Goal: Task Accomplishment & Management: Manage account settings

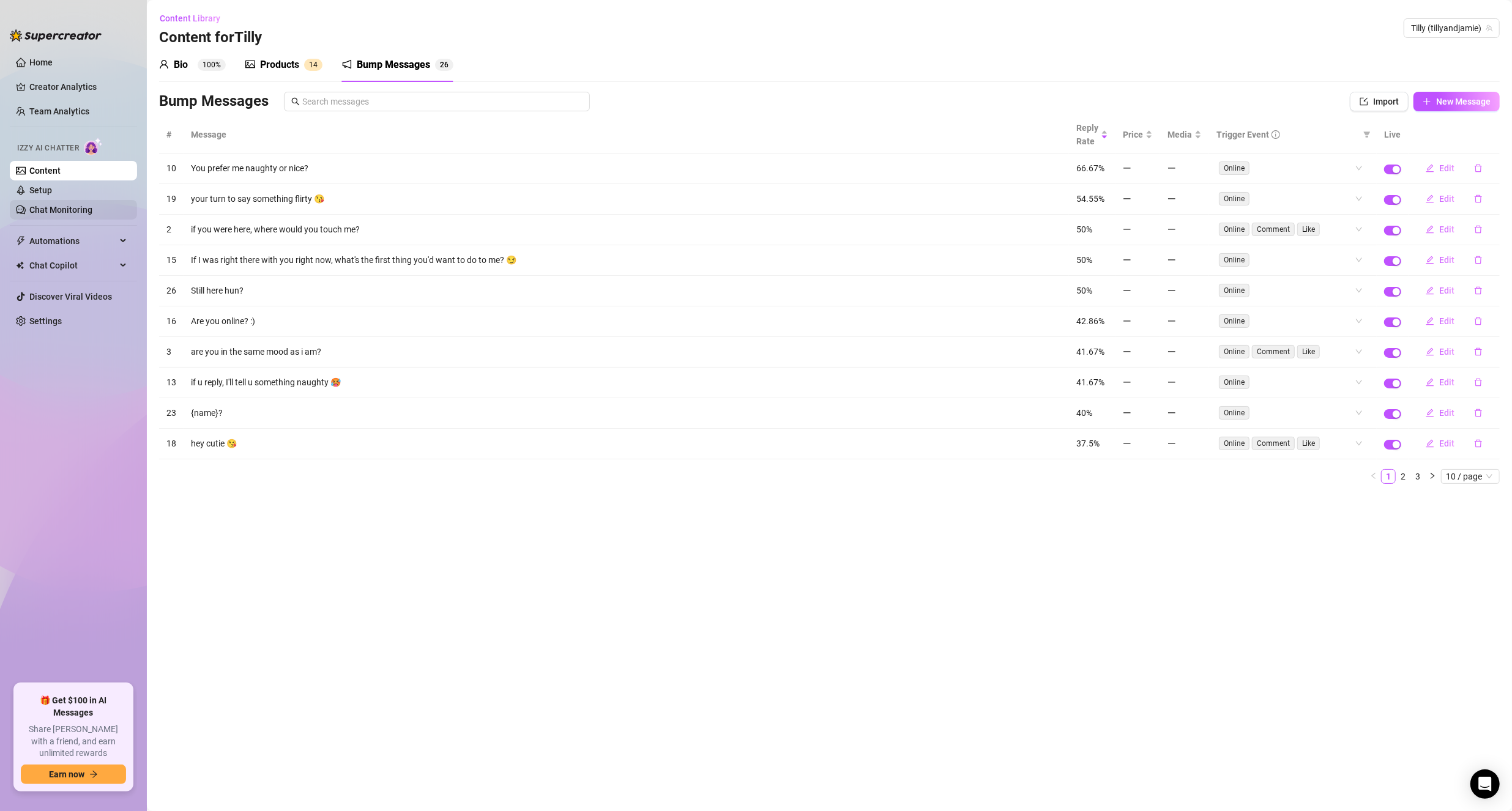
click at [65, 209] on link "Chat Monitoring" at bounding box center [61, 209] width 63 height 10
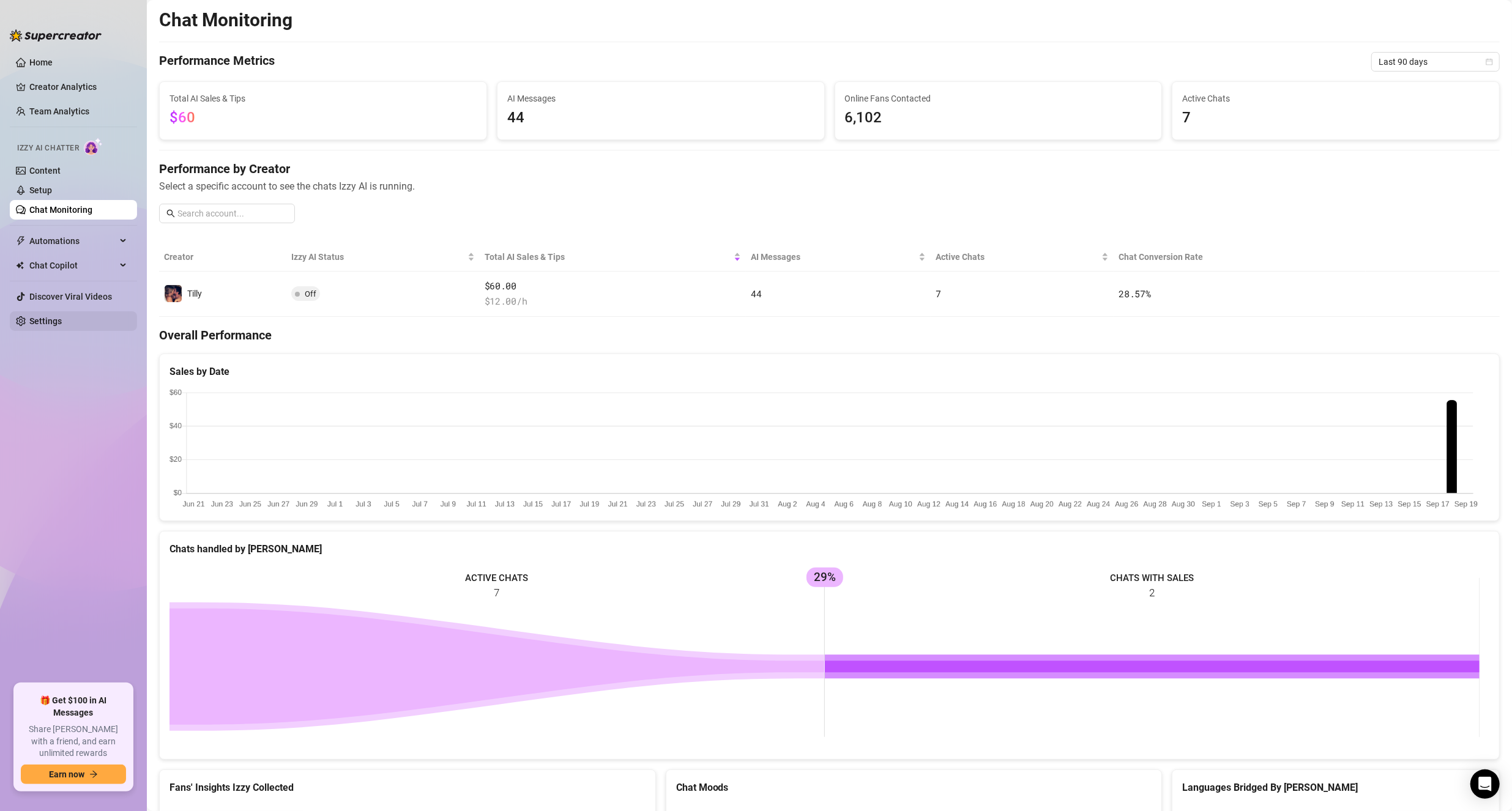
click at [58, 316] on link "Settings" at bounding box center [45, 321] width 32 height 10
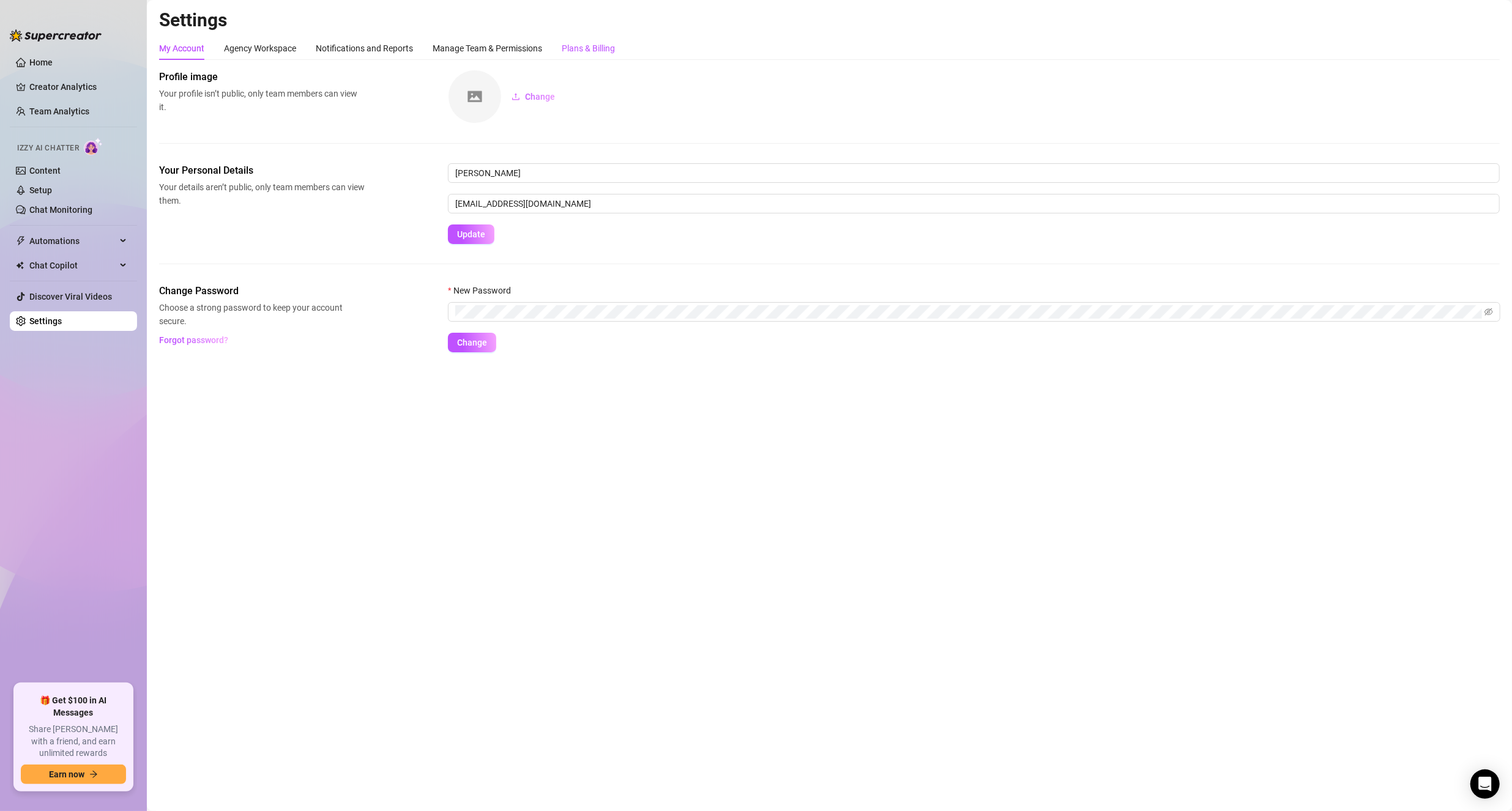
click at [592, 52] on div "Plans & Billing" at bounding box center [588, 48] width 53 height 14
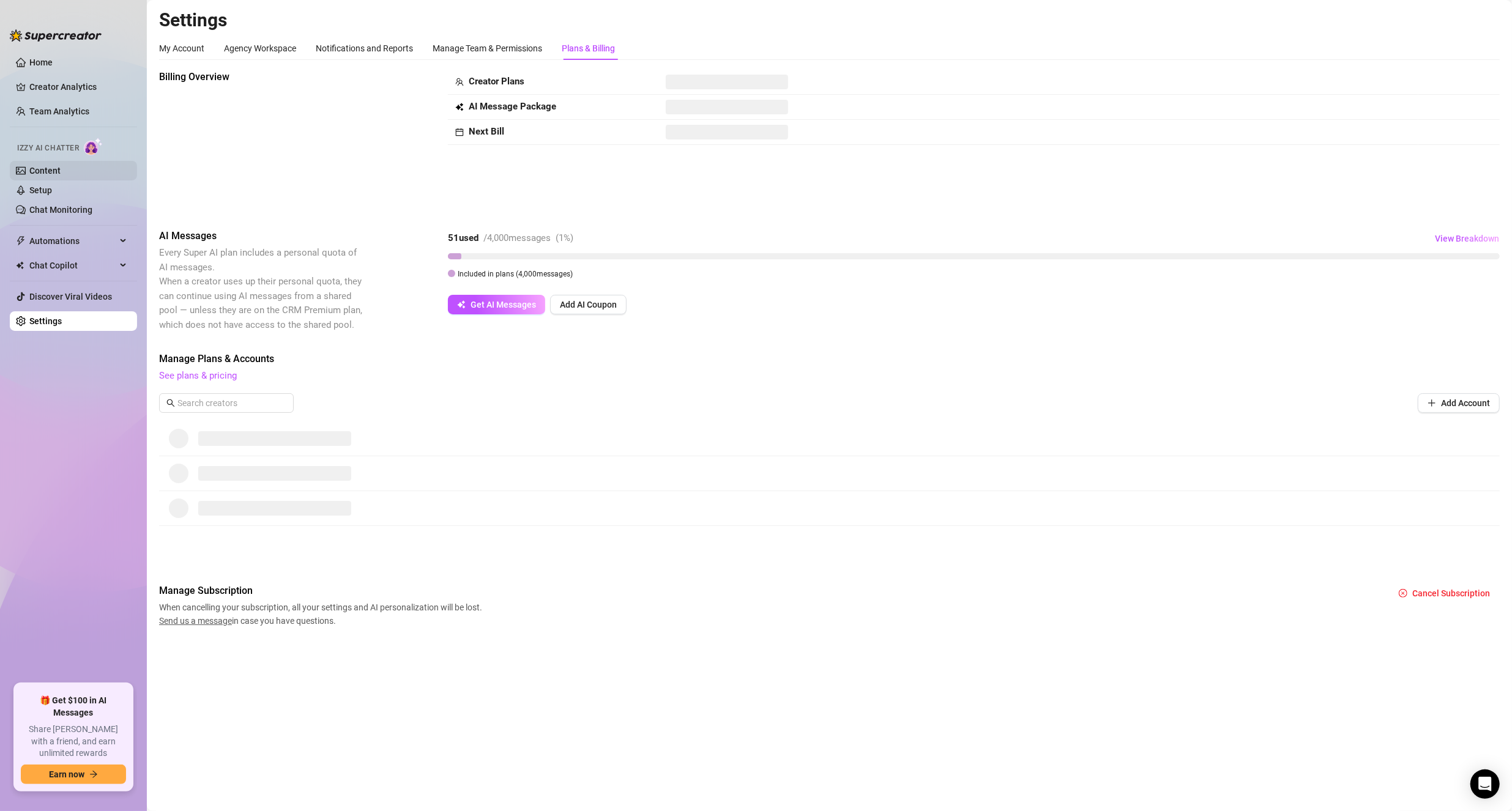
click at [54, 172] on link "Content" at bounding box center [45, 171] width 31 height 10
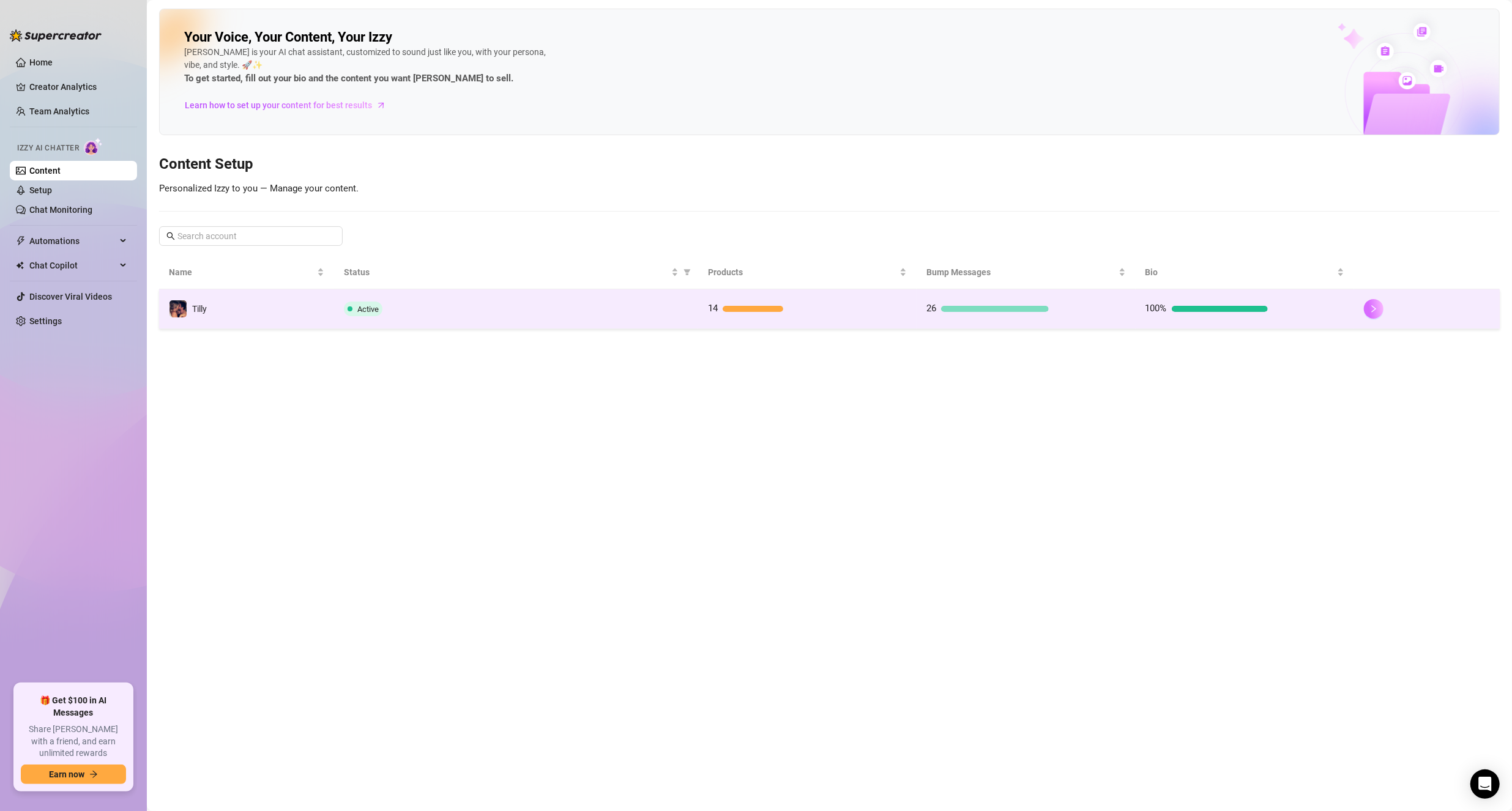
click at [1380, 301] on button "button" at bounding box center [1373, 309] width 19 height 19
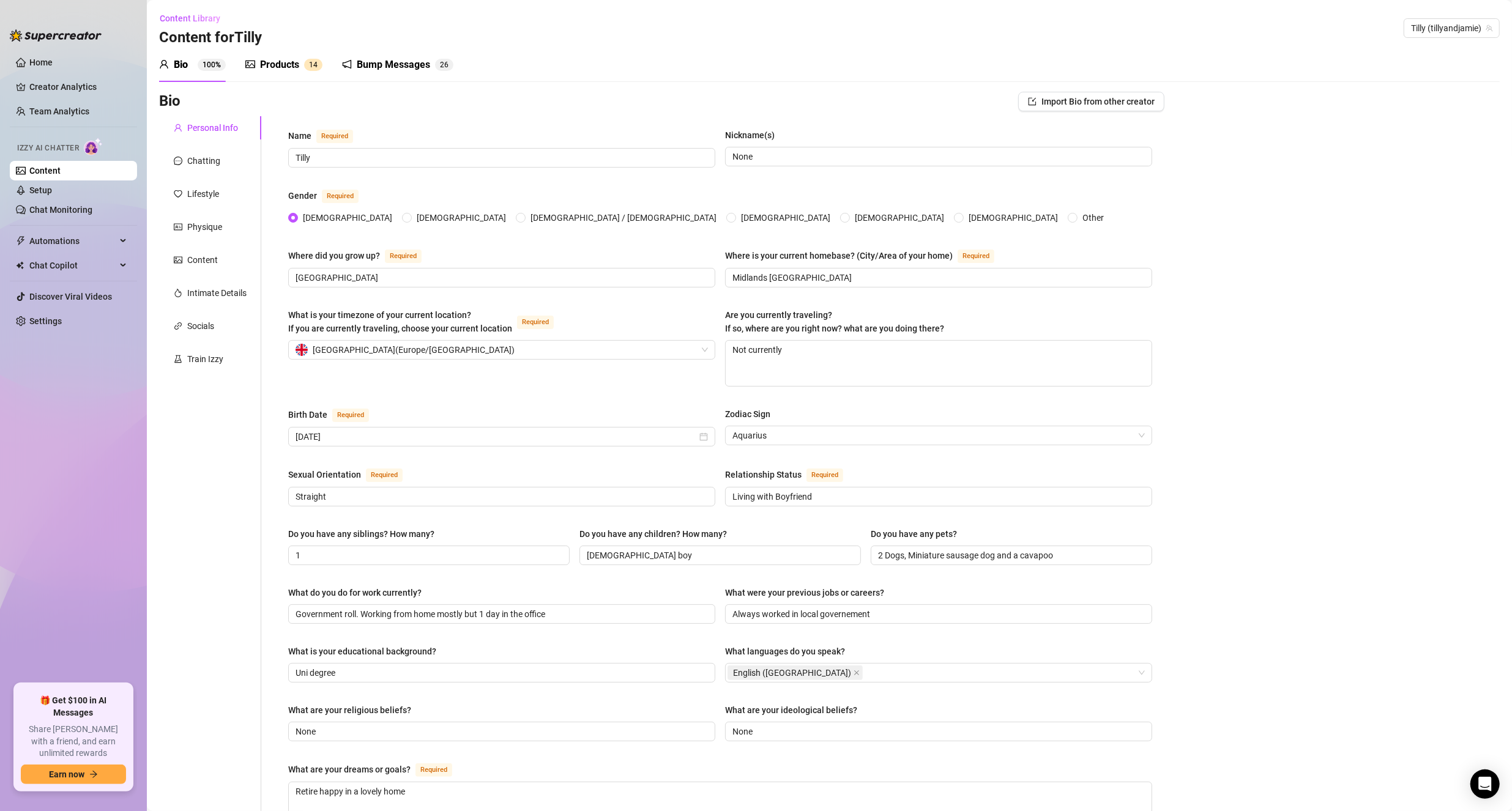
click at [416, 60] on div "Bump Messages" at bounding box center [394, 64] width 74 height 14
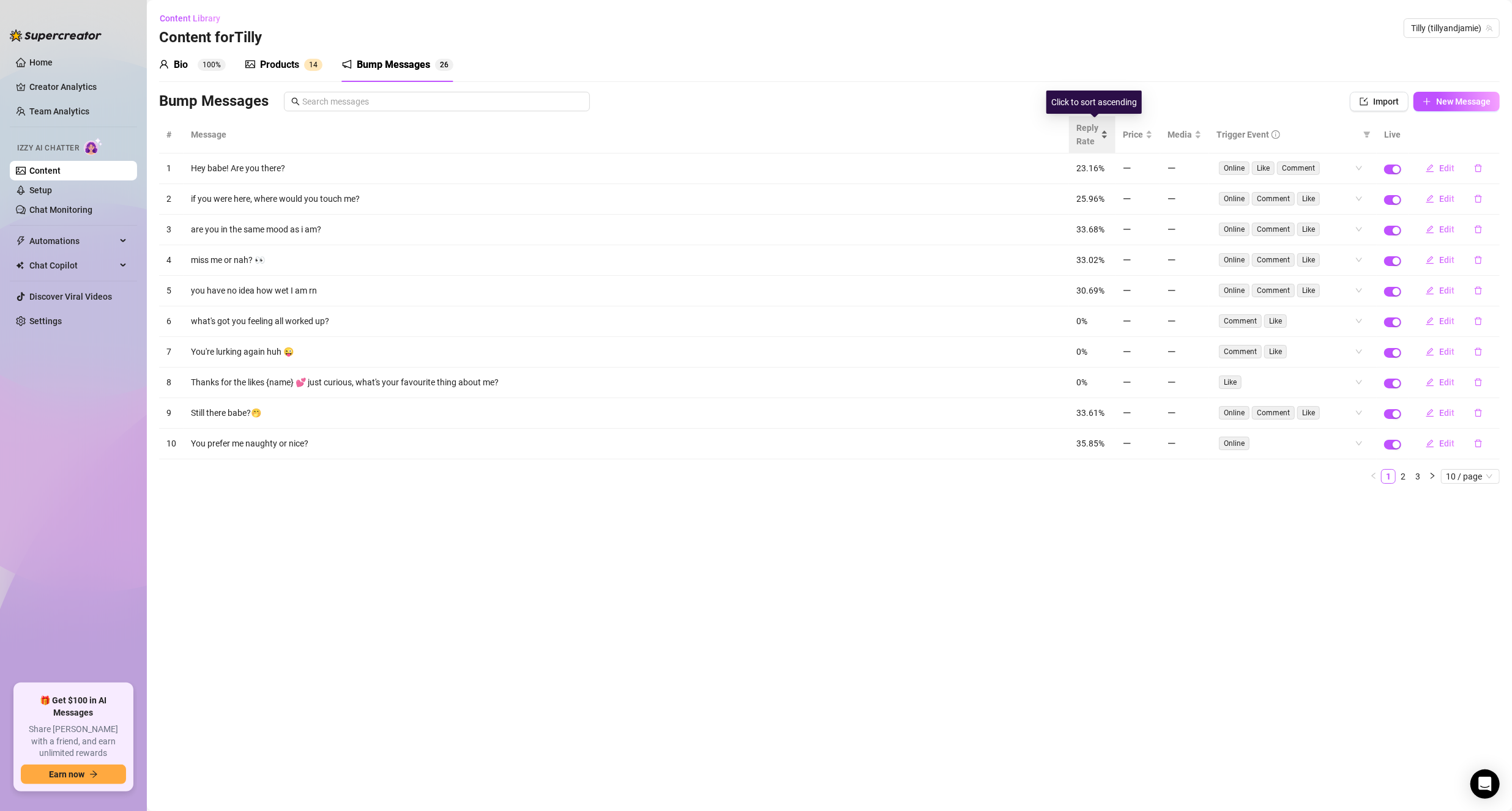
click at [1107, 138] on div "Reply Rate" at bounding box center [1092, 134] width 32 height 27
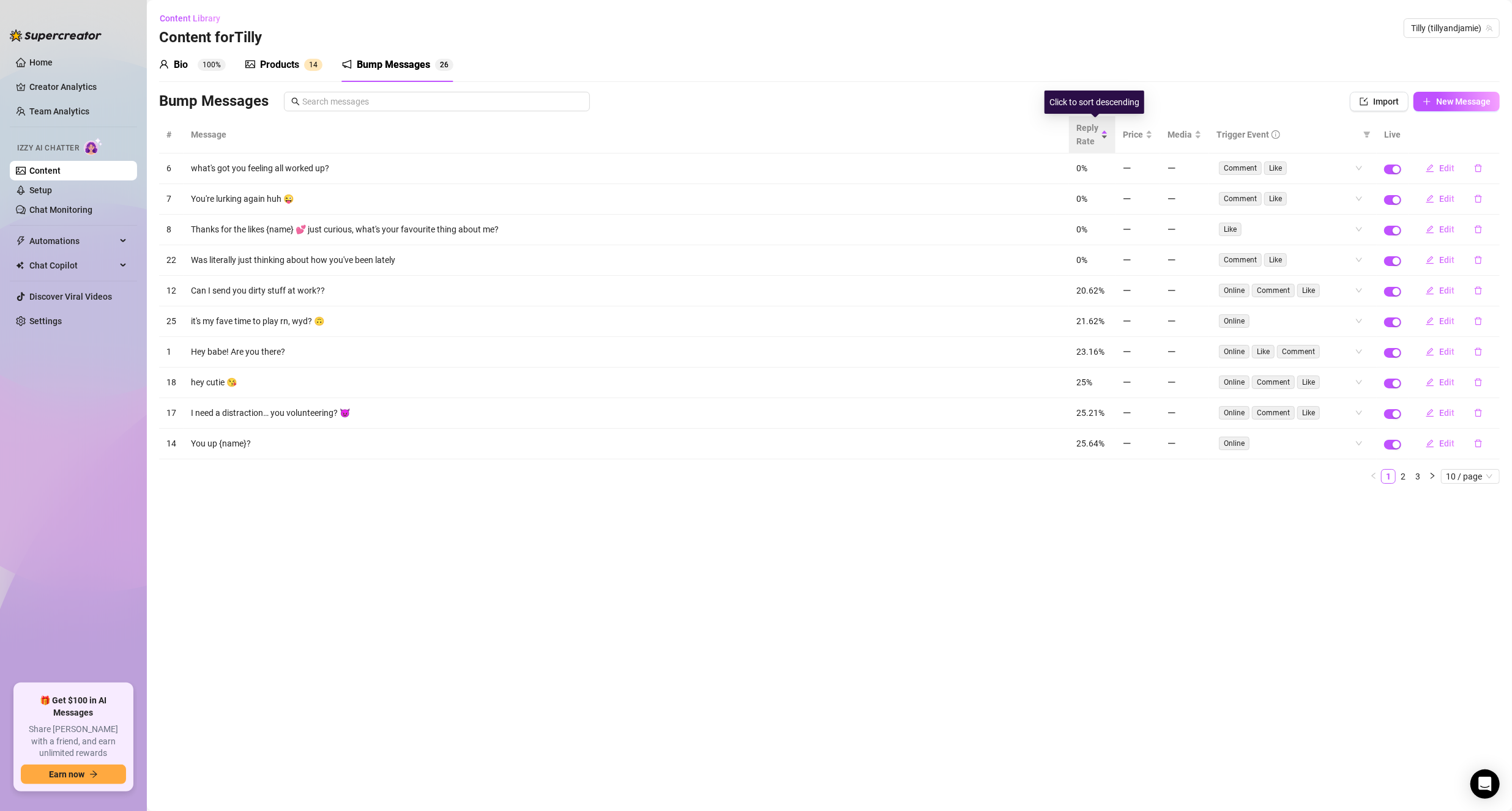
click at [1107, 138] on div "Reply Rate" at bounding box center [1092, 134] width 32 height 27
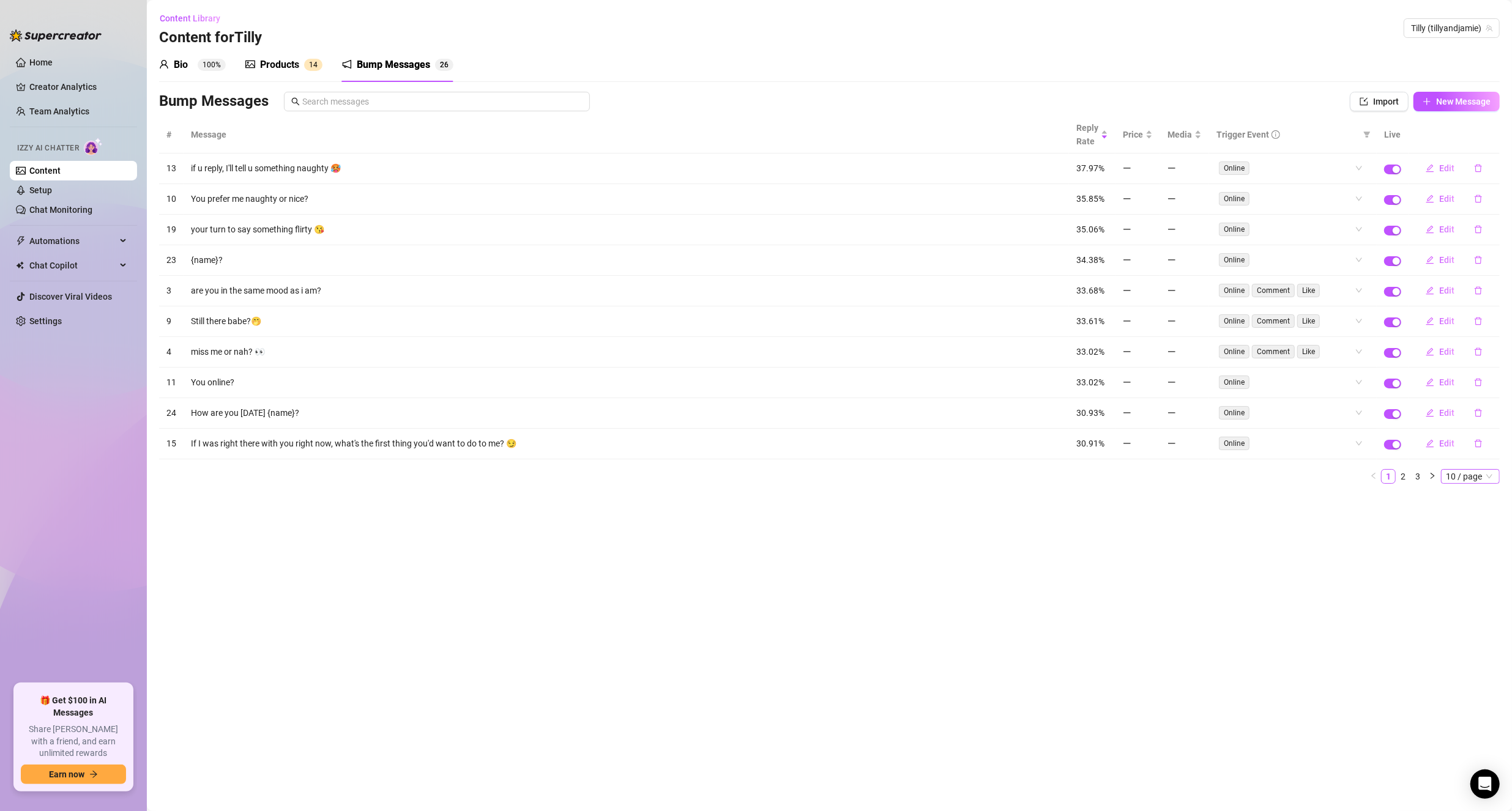
click at [1473, 470] on span "10 / page" at bounding box center [1470, 477] width 49 height 14
click at [1464, 531] on div "50 / page" at bounding box center [1471, 538] width 41 height 14
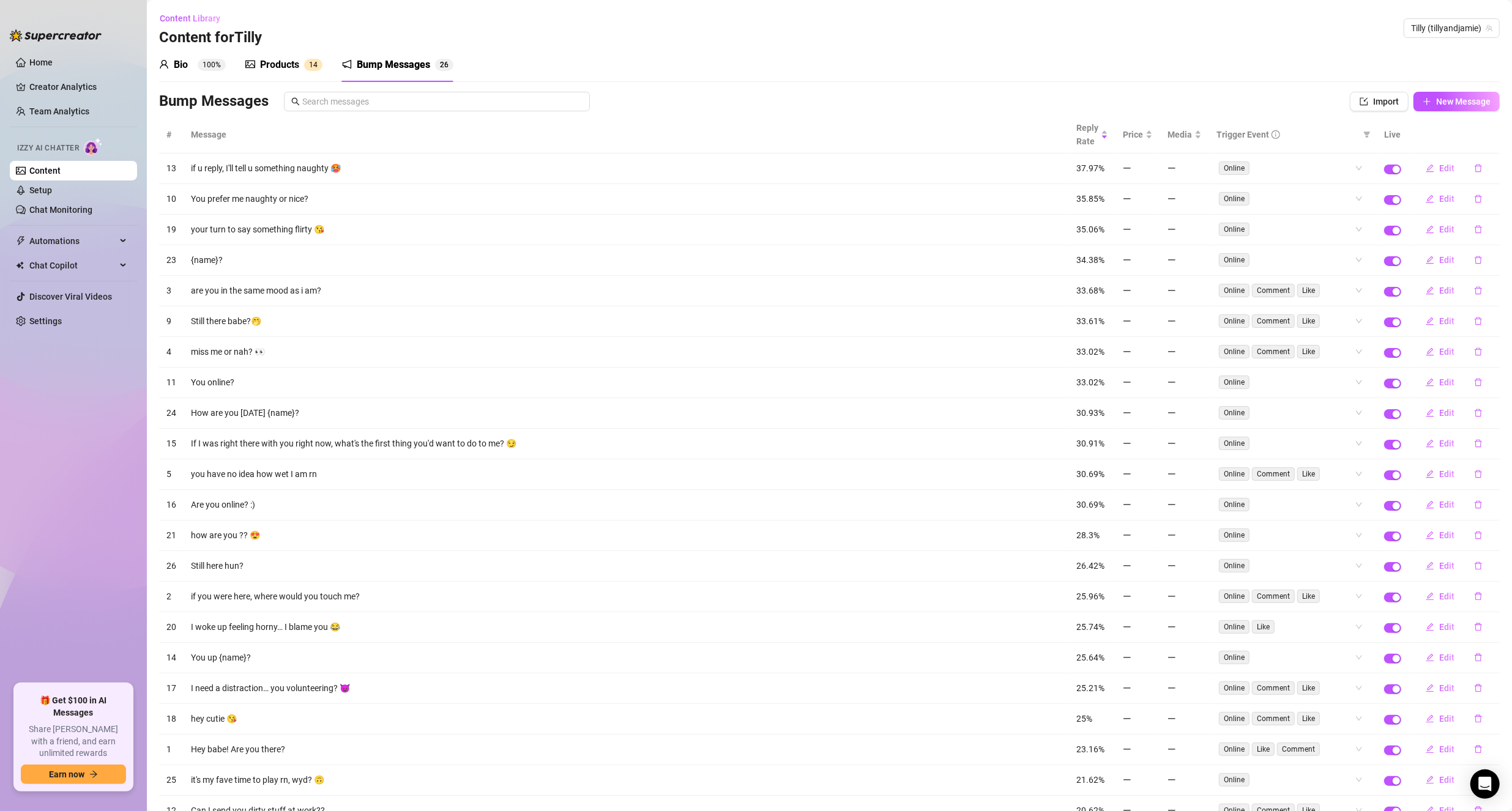
scroll to position [153, 0]
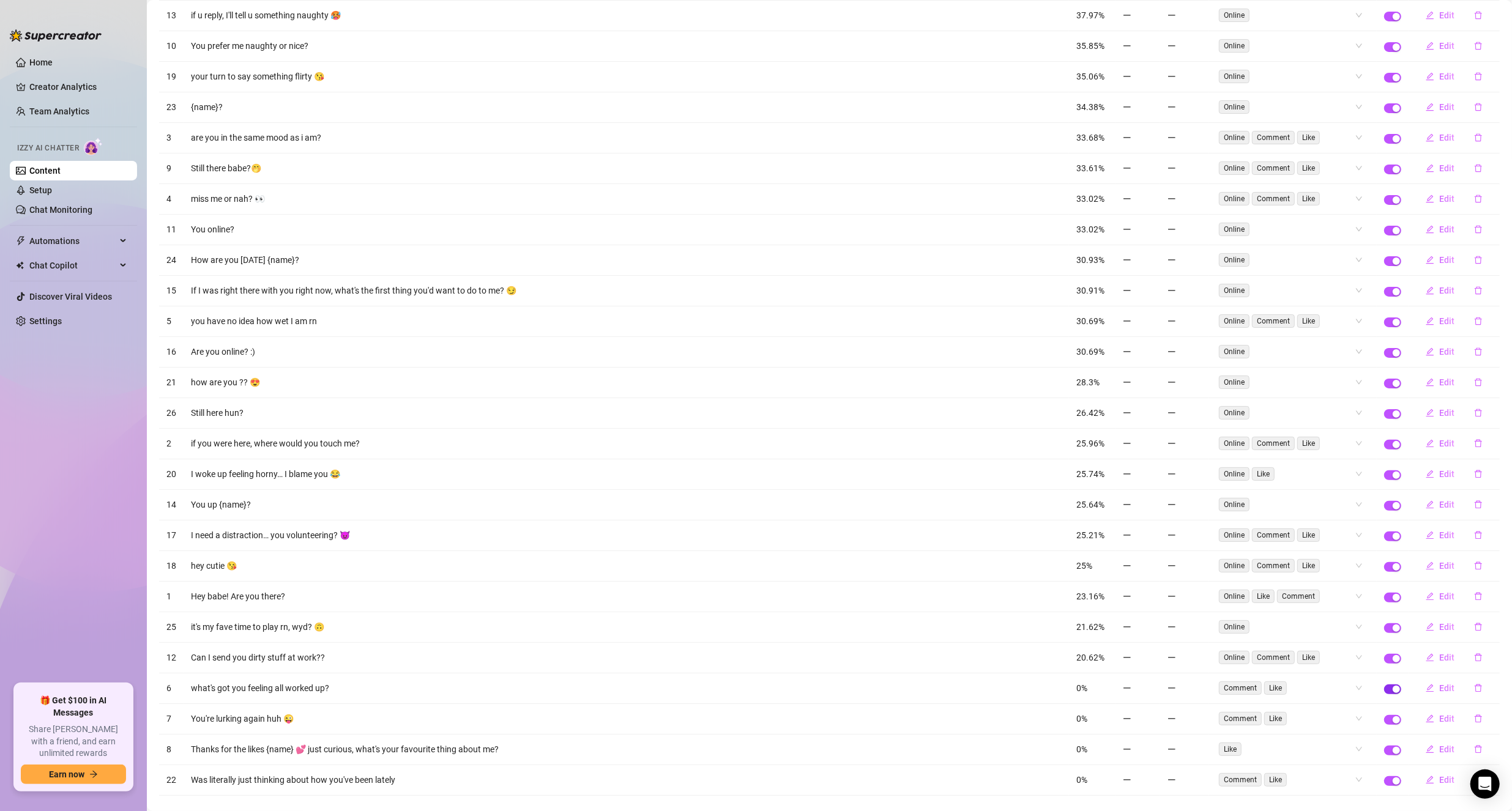
click at [1393, 686] on div "button" at bounding box center [1396, 689] width 8 height 8
click at [1393, 717] on div "button" at bounding box center [1396, 720] width 8 height 8
click at [1393, 747] on div "button" at bounding box center [1396, 750] width 8 height 8
click at [1393, 777] on div "button" at bounding box center [1396, 781] width 8 height 8
click at [1393, 655] on div "button" at bounding box center [1396, 659] width 8 height 8
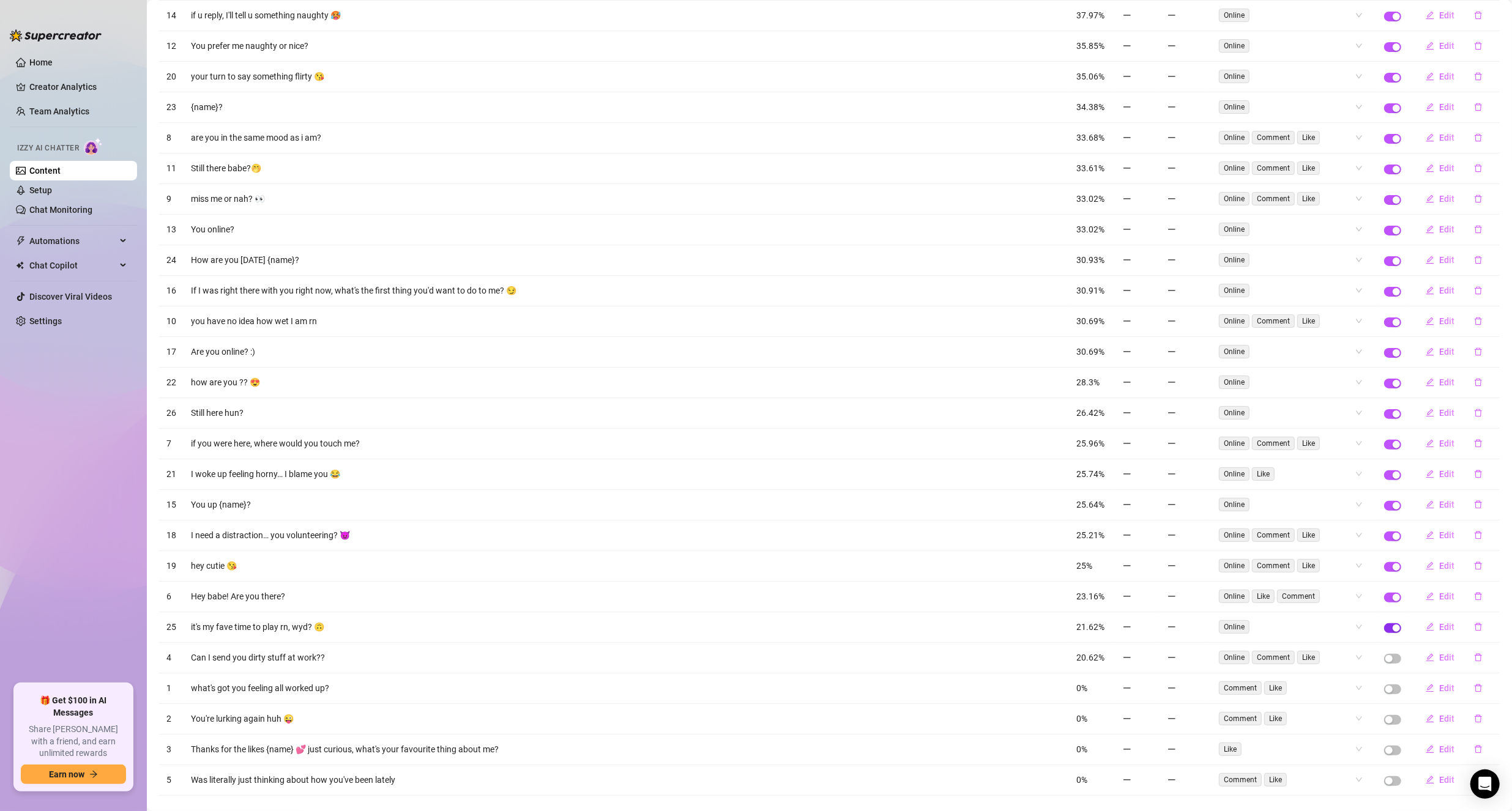
click at [1393, 624] on div "button" at bounding box center [1396, 628] width 8 height 8
